Goal: Information Seeking & Learning: Learn about a topic

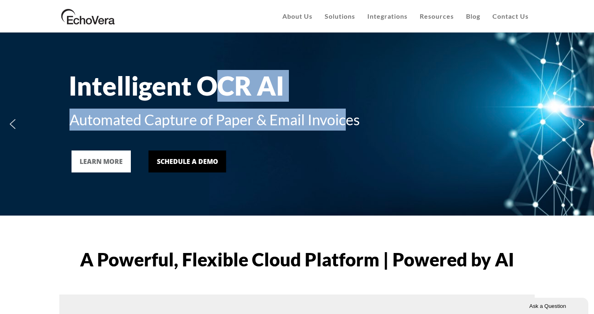
drag, startPoint x: 340, startPoint y: 122, endPoint x: 217, endPoint y: 85, distance: 128.4
click at [217, 85] on div "Intelligent OCR AI Automated Capture of Paper & Email Invoices LEARN MORE Sched…" at bounding box center [297, 124] width 480 height 175
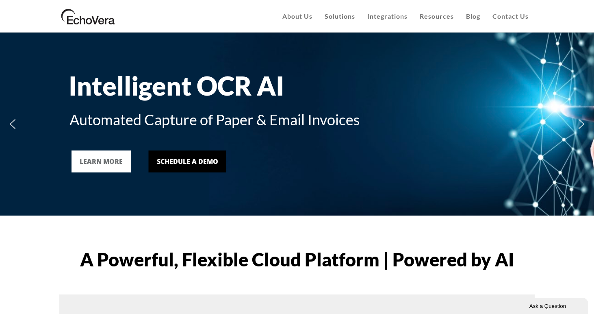
click at [261, 111] on div "Automated Capture of Paper & Email Invoices" at bounding box center [297, 120] width 455 height 22
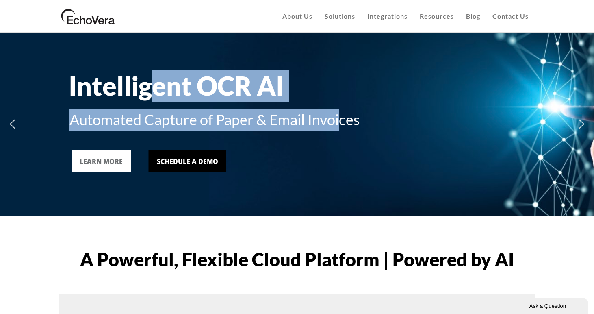
drag, startPoint x: 335, startPoint y: 120, endPoint x: 158, endPoint y: 86, distance: 179.9
click at [158, 86] on div "Intelligent OCR AI Automated Capture of Paper & Email Invoices LEARN MORE Sched…" at bounding box center [297, 124] width 480 height 175
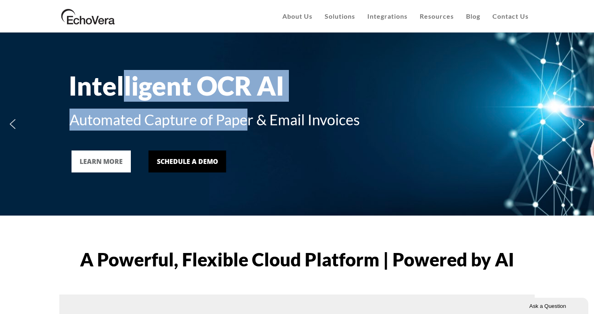
drag, startPoint x: 122, startPoint y: 86, endPoint x: 243, endPoint y: 109, distance: 123.7
click at [243, 109] on div "Intelligent OCR AI Automated Capture of Paper & Email Invoices LEARN MORE Sched…" at bounding box center [297, 124] width 480 height 175
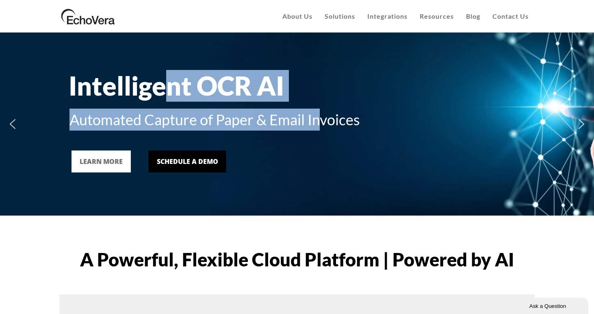
drag, startPoint x: 292, startPoint y: 124, endPoint x: 160, endPoint y: 100, distance: 134.3
click at [160, 100] on div "Intelligent OCR AI Automated Capture of Paper & Email Invoices LEARN MORE Sched…" at bounding box center [297, 124] width 480 height 175
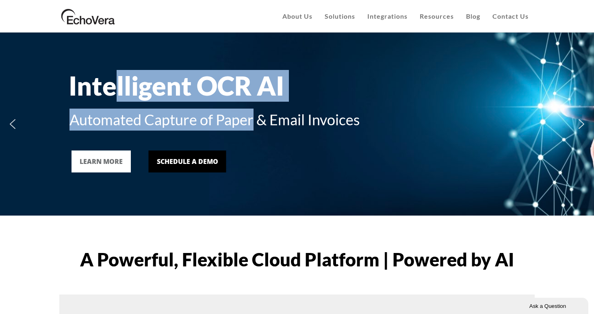
drag, startPoint x: 136, startPoint y: 96, endPoint x: 248, endPoint y: 117, distance: 113.7
click at [248, 117] on div "Intelligent OCR AI Automated Capture of Paper & Email Invoices LEARN MORE Sched…" at bounding box center [297, 124] width 480 height 175
